Goal: Transaction & Acquisition: Purchase product/service

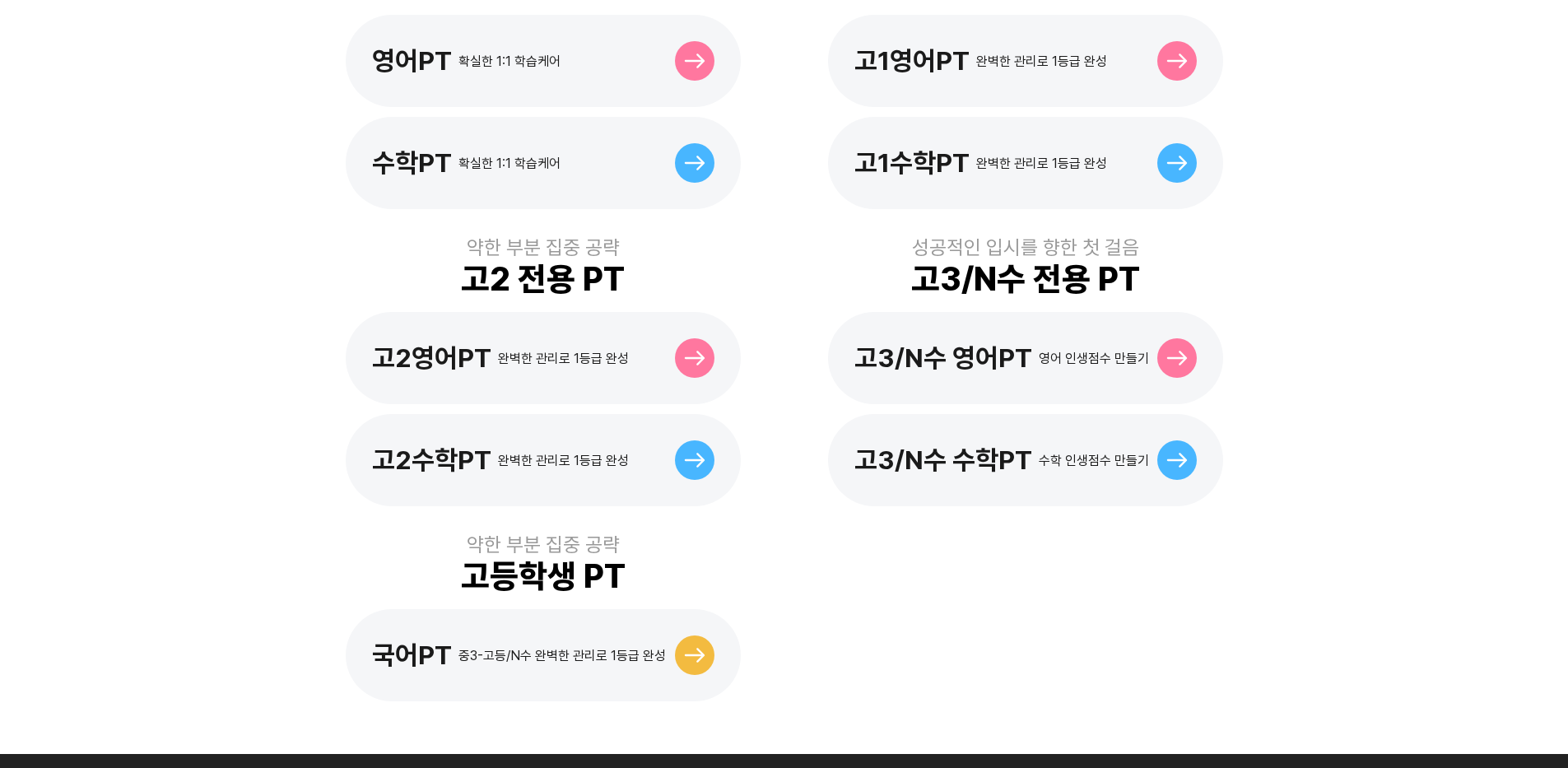
scroll to position [667, 0]
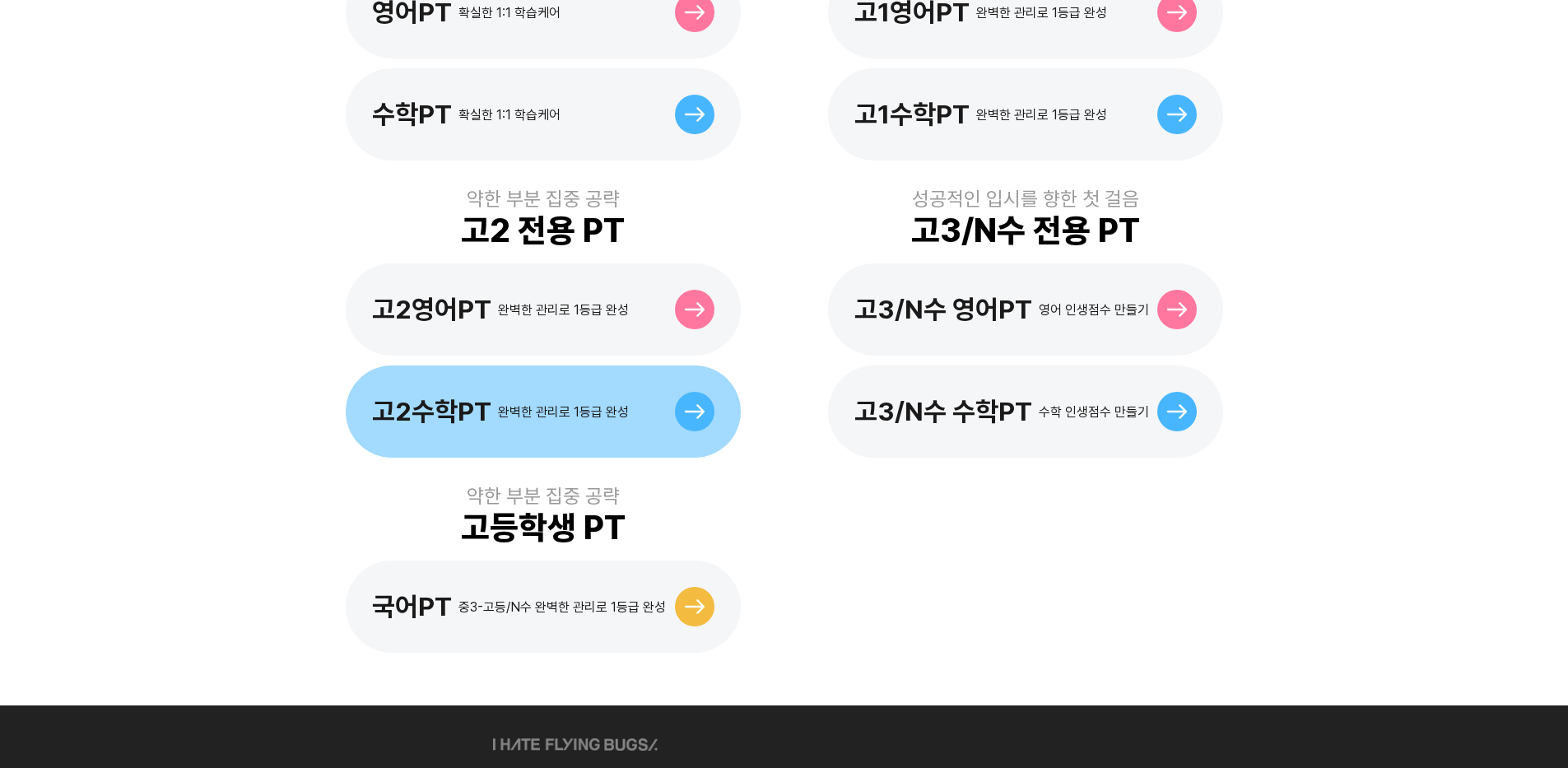
click at [664, 370] on div "고2수학PT 완벽한 관리로 1등급 완성" at bounding box center [543, 412] width 395 height 92
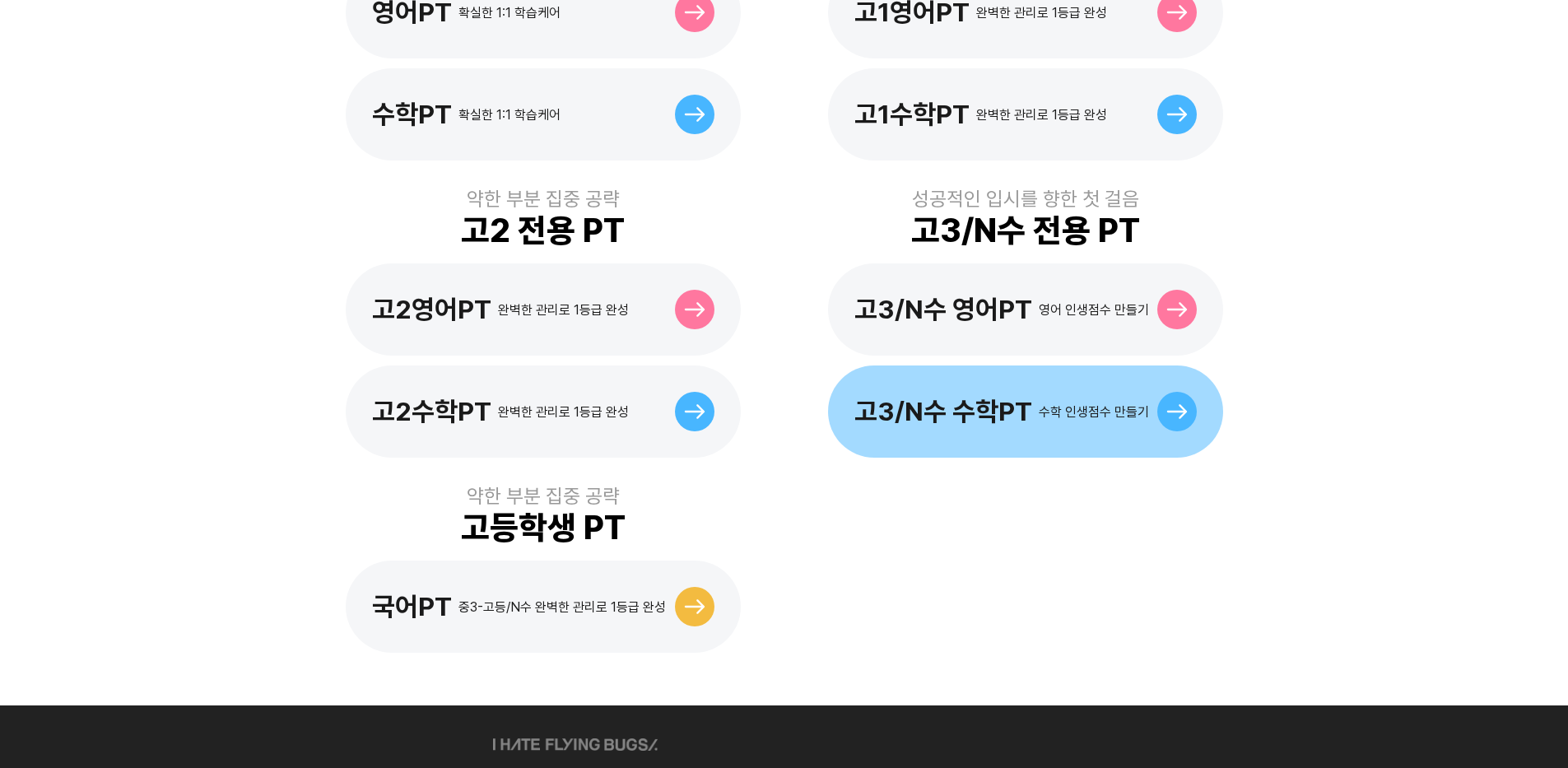
click at [1182, 412] on div "고3/N수 수학PT 수학 인생점수 만들기" at bounding box center [1025, 412] width 395 height 92
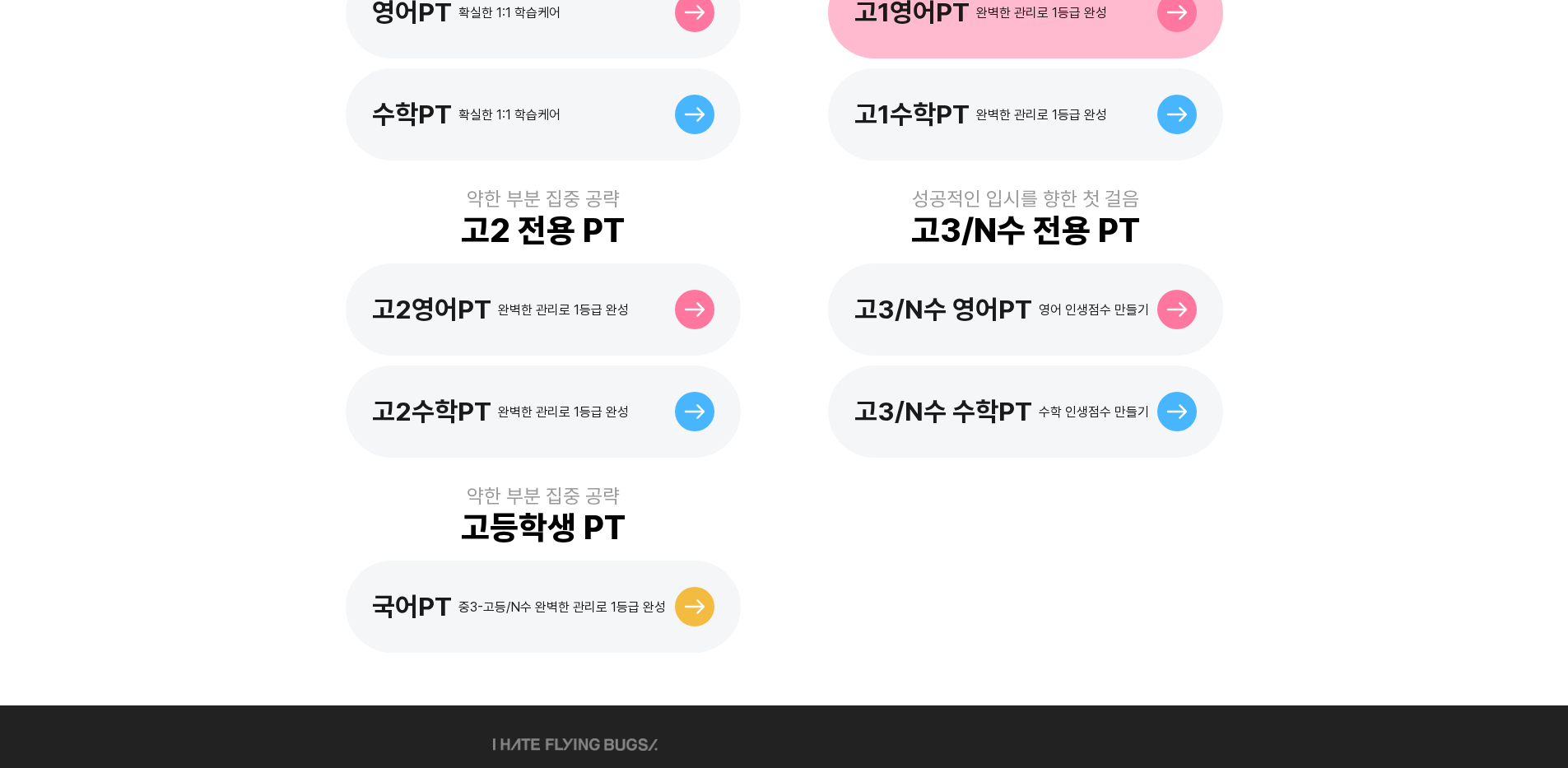
scroll to position [337, 0]
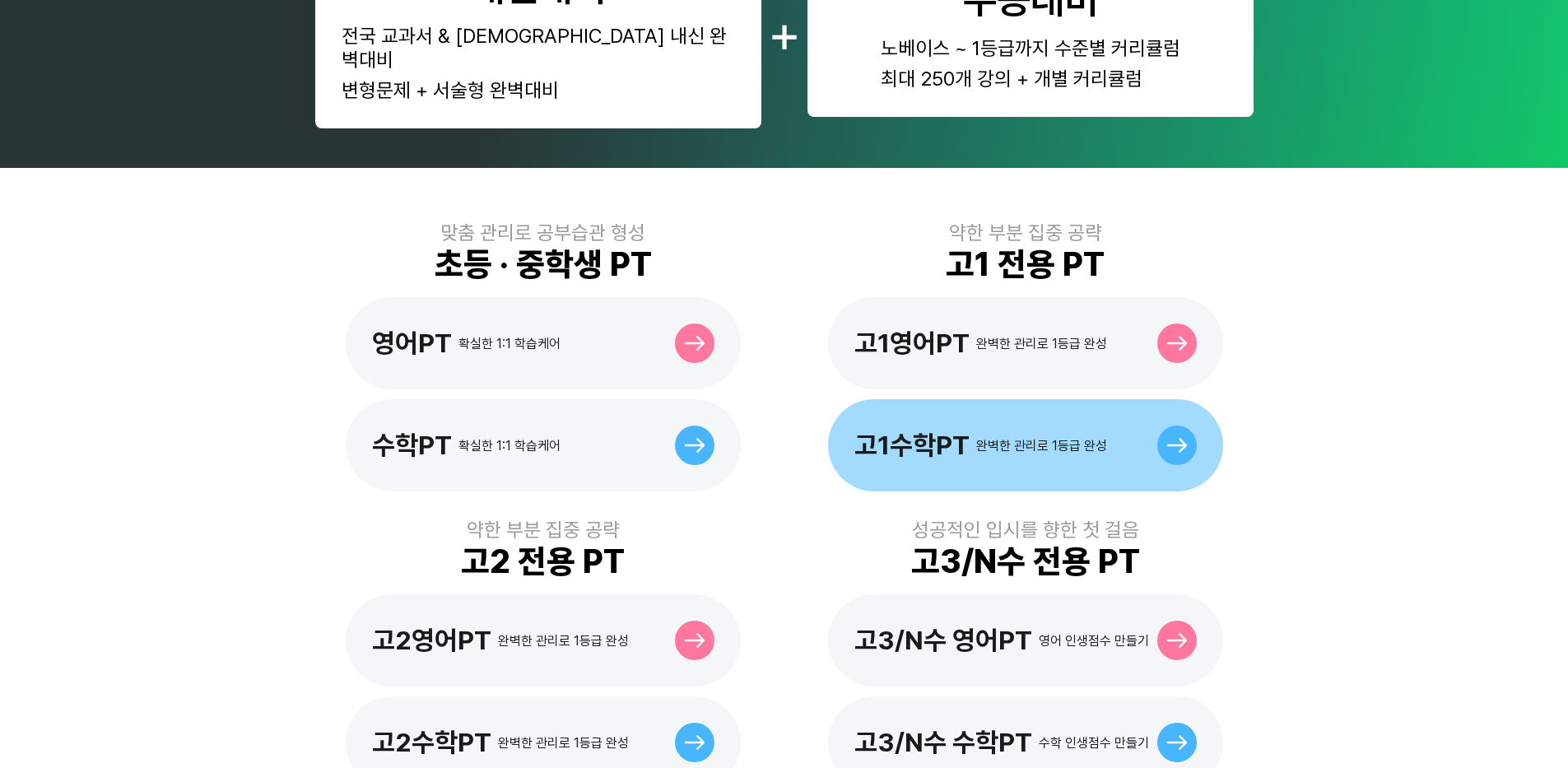
click at [939, 430] on div "고1수학PT" at bounding box center [912, 445] width 116 height 31
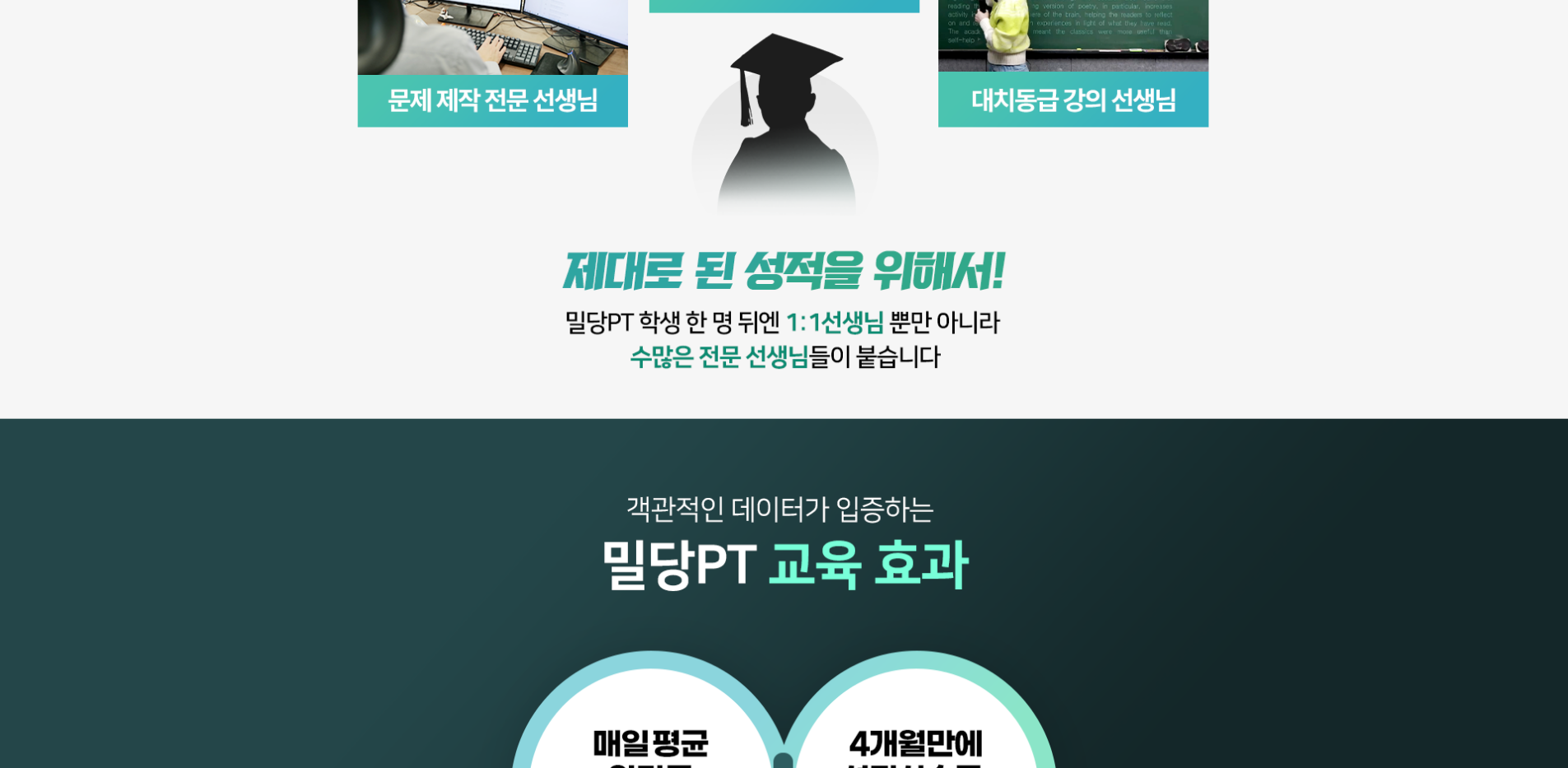
scroll to position [1221, 0]
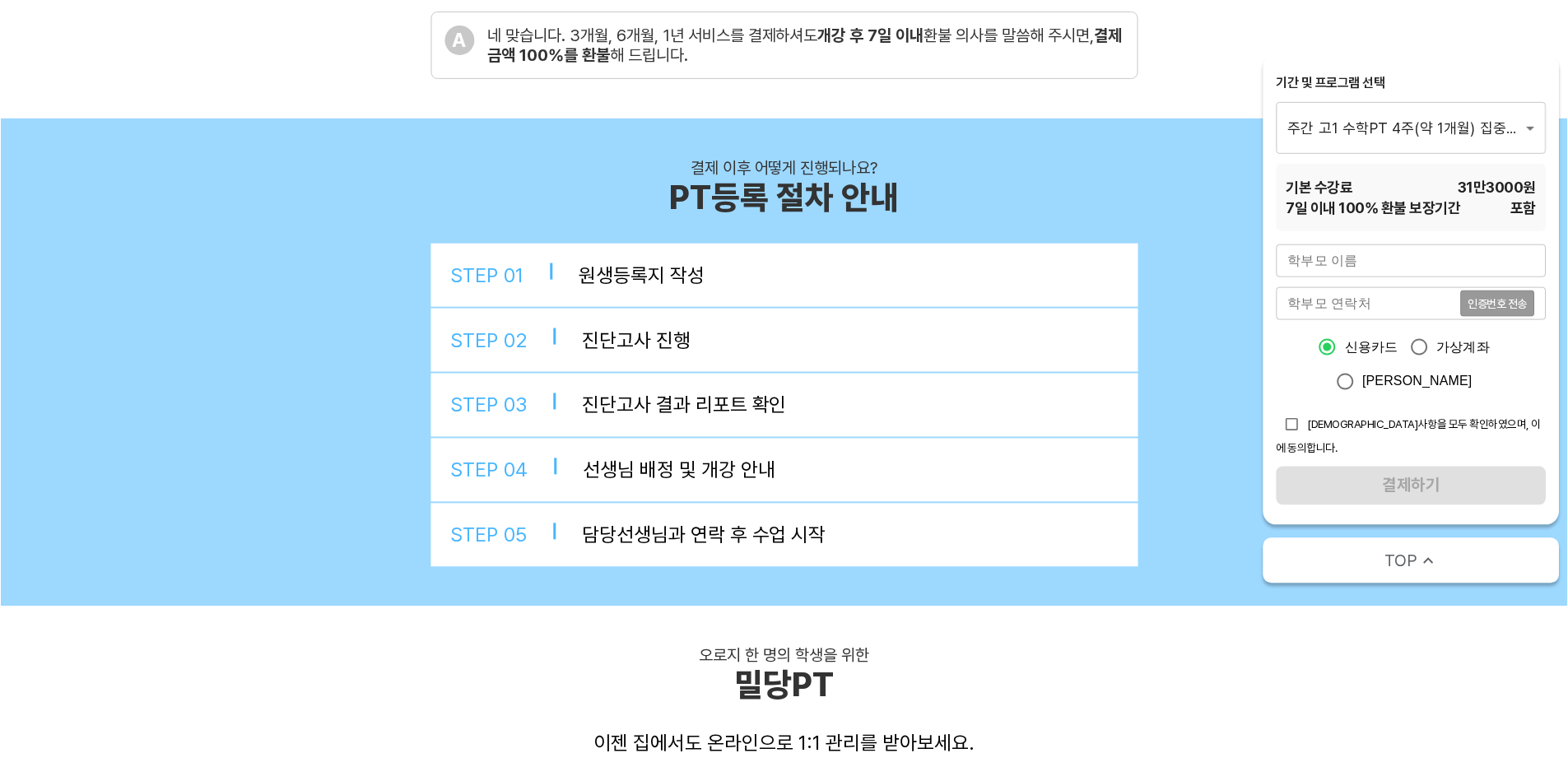
scroll to position [512, 0]
